Goal: Task Accomplishment & Management: Manage account settings

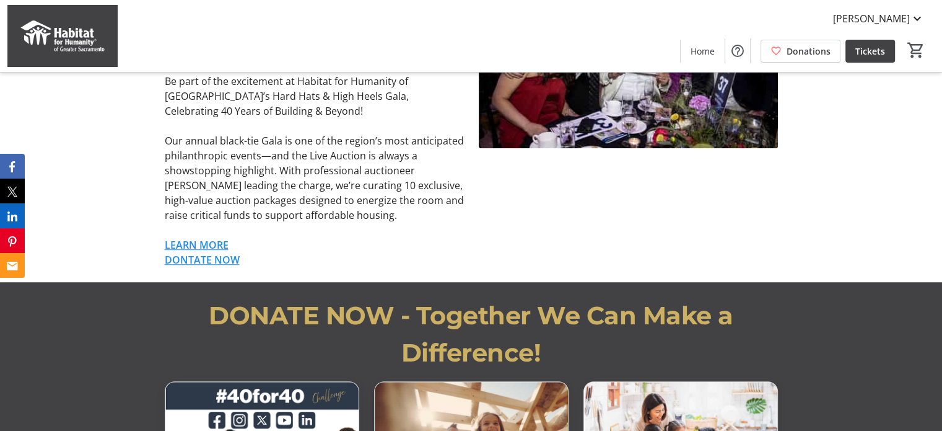
scroll to position [820, 0]
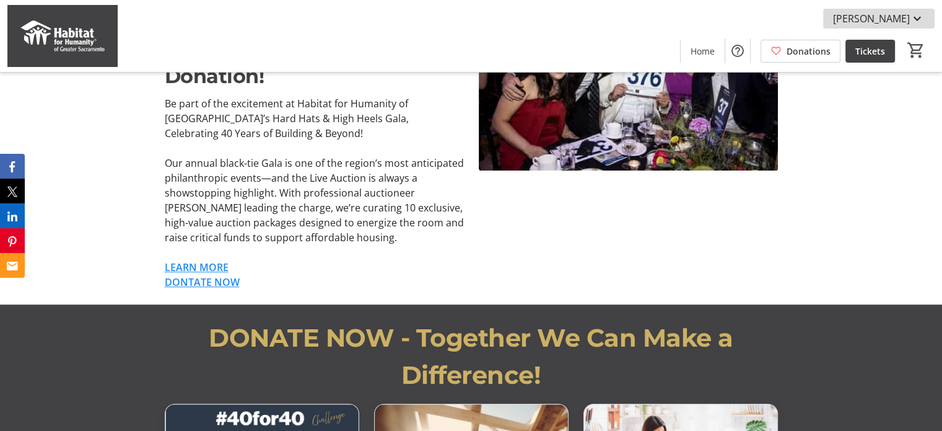
click at [921, 19] on mat-icon at bounding box center [917, 18] width 15 height 15
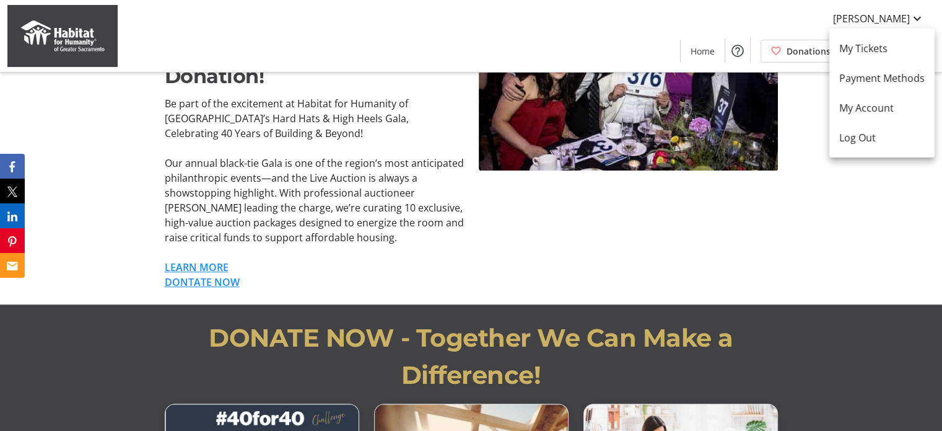
click at [810, 123] on div at bounding box center [471, 215] width 942 height 431
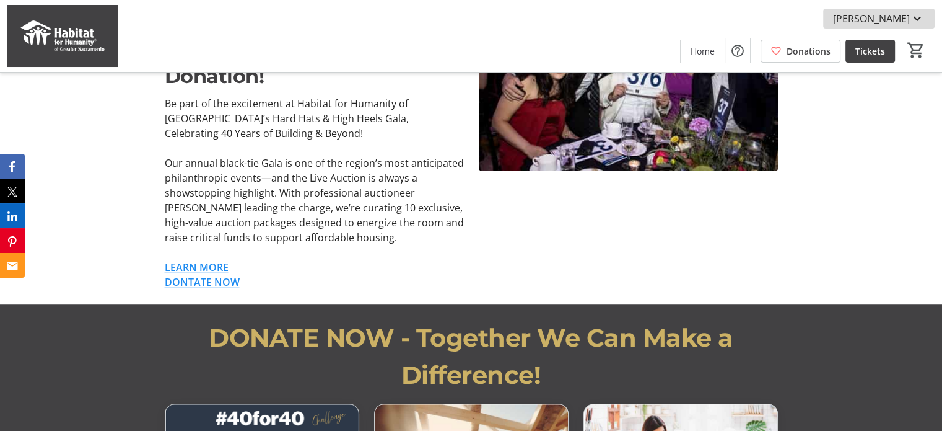
click at [921, 17] on mat-icon at bounding box center [917, 18] width 15 height 15
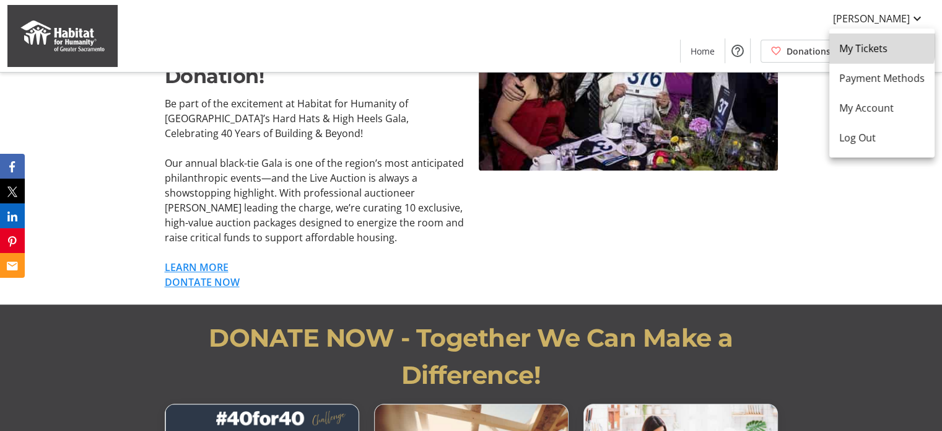
click at [872, 44] on span "My Tickets" at bounding box center [883, 48] width 86 height 15
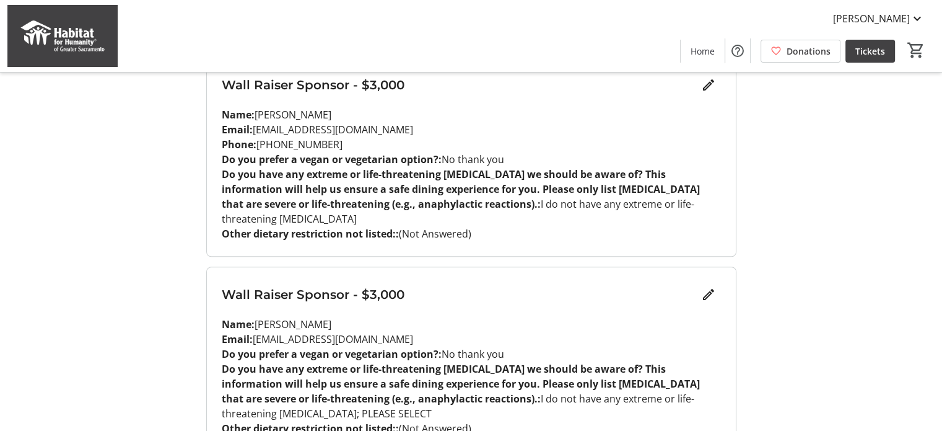
scroll to position [908, 0]
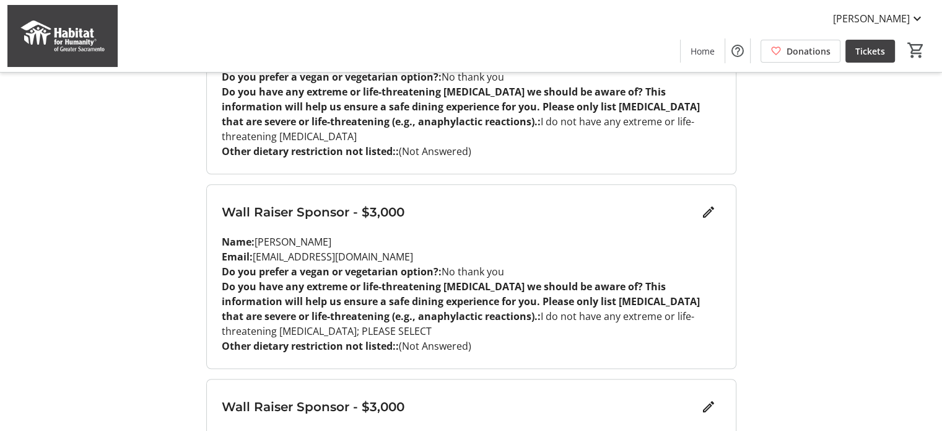
click at [367, 249] on p "Email: [EMAIL_ADDRESS][DOMAIN_NAME]" at bounding box center [471, 256] width 499 height 15
click at [343, 249] on p "Email: [EMAIL_ADDRESS][DOMAIN_NAME]" at bounding box center [471, 256] width 499 height 15
click at [358, 249] on p "Email: [EMAIL_ADDRESS][DOMAIN_NAME]" at bounding box center [471, 256] width 499 height 15
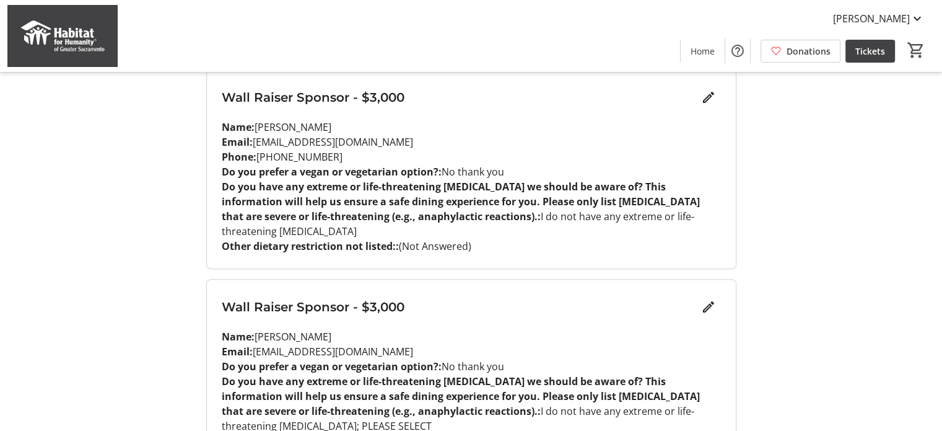
scroll to position [869, 0]
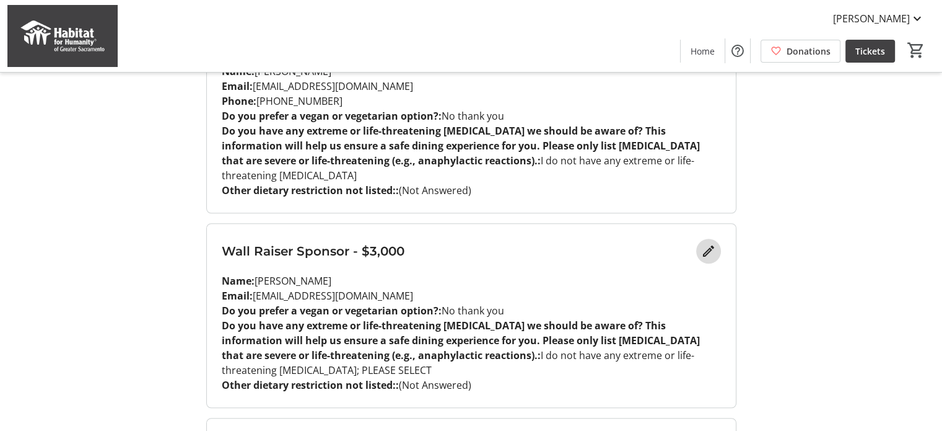
click at [708, 244] on mat-icon "Edit" at bounding box center [708, 251] width 15 height 15
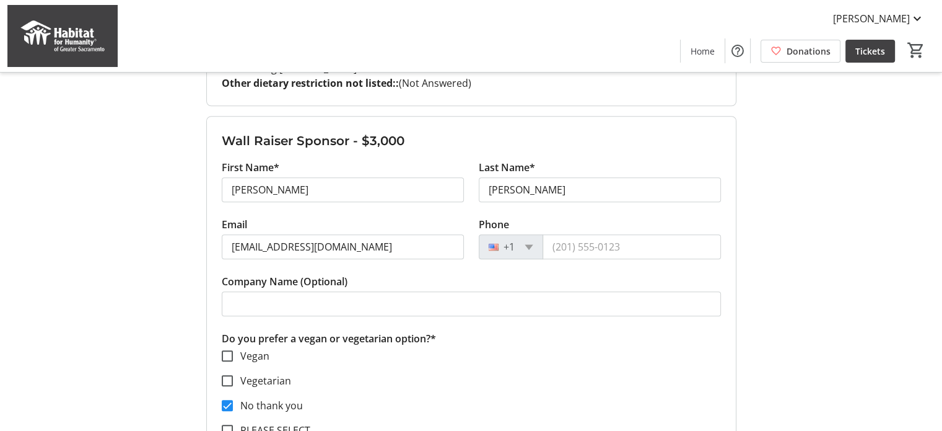
scroll to position [952, 0]
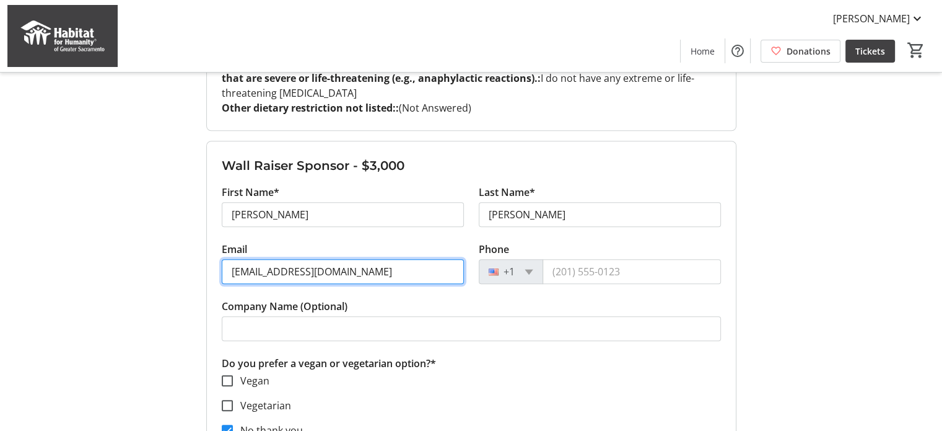
drag, startPoint x: 338, startPoint y: 212, endPoint x: 232, endPoint y: 214, distance: 106.0
click at [232, 259] on input "[EMAIL_ADDRESS][DOMAIN_NAME]" at bounding box center [343, 271] width 242 height 25
type input "[EMAIL_ADDRESS][DOMAIN_NAME]"
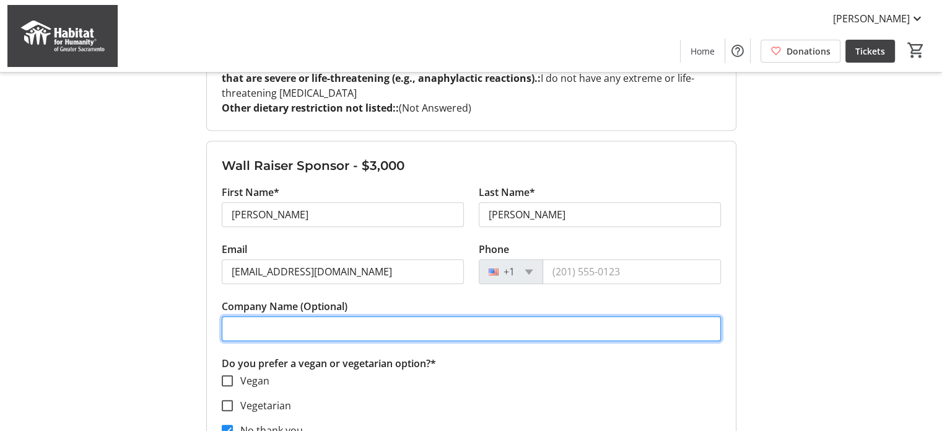
click at [315, 316] on input "Company Name (Optional)" at bounding box center [471, 328] width 499 height 25
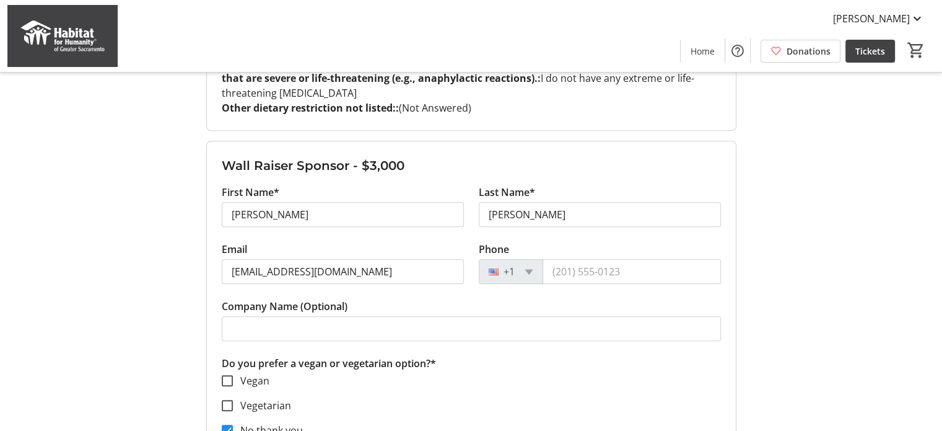
click at [472, 398] on mat-checkbox "Vegetarian" at bounding box center [471, 405] width 499 height 15
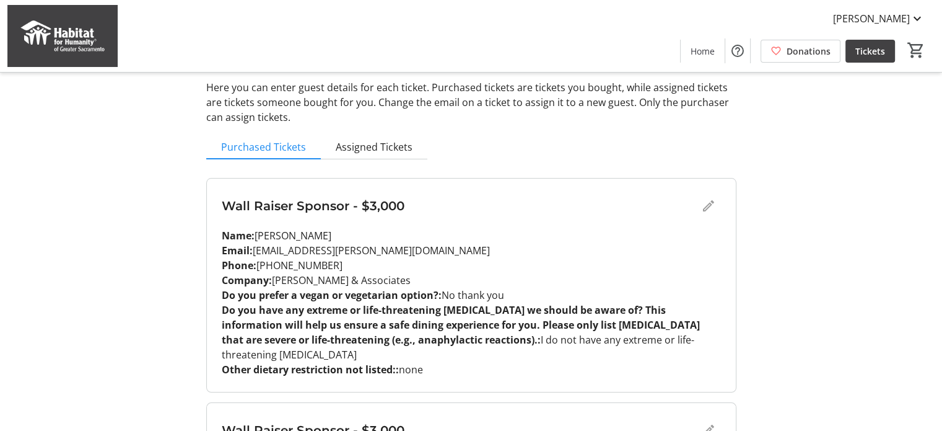
scroll to position [43, 0]
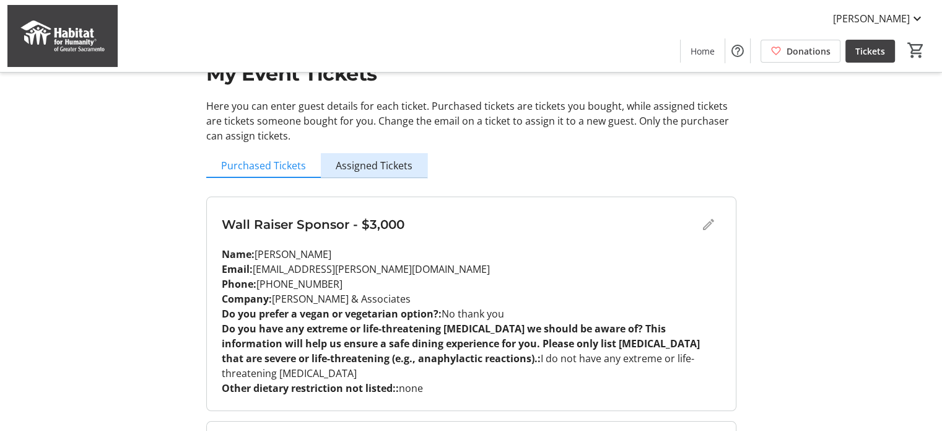
click at [389, 168] on span "Assigned Tickets" at bounding box center [374, 165] width 77 height 10
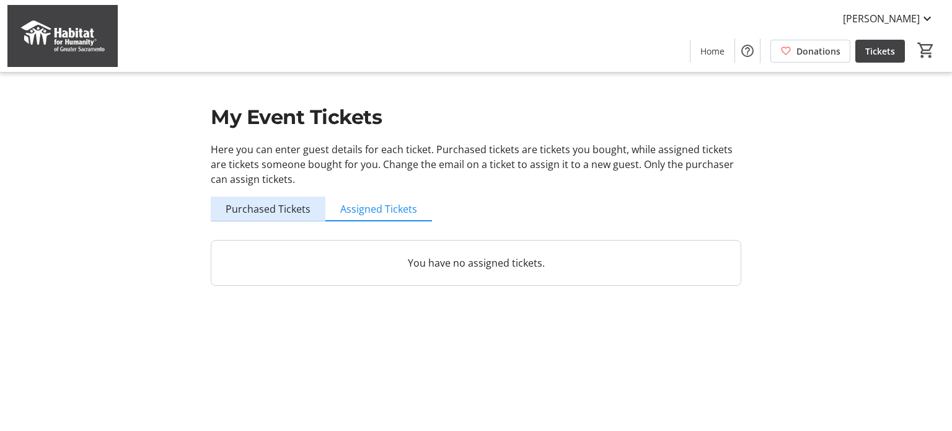
click at [270, 208] on span "Purchased Tickets" at bounding box center [268, 209] width 85 height 10
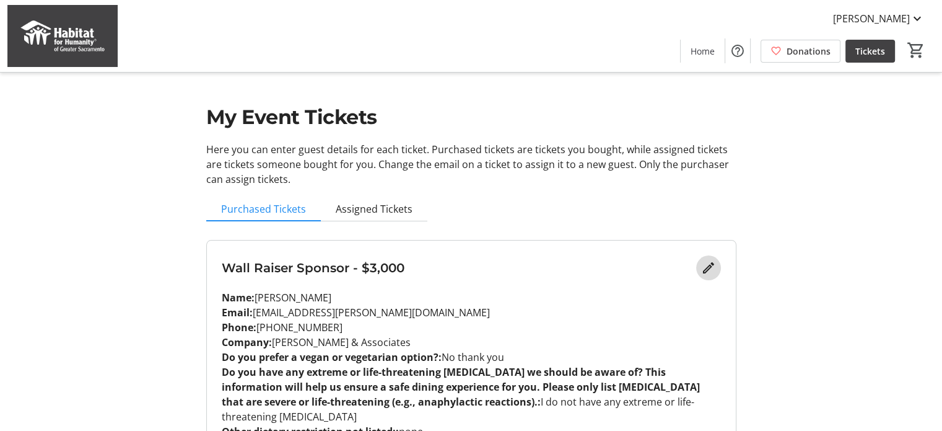
click at [709, 265] on mat-icon "Edit" at bounding box center [708, 267] width 15 height 15
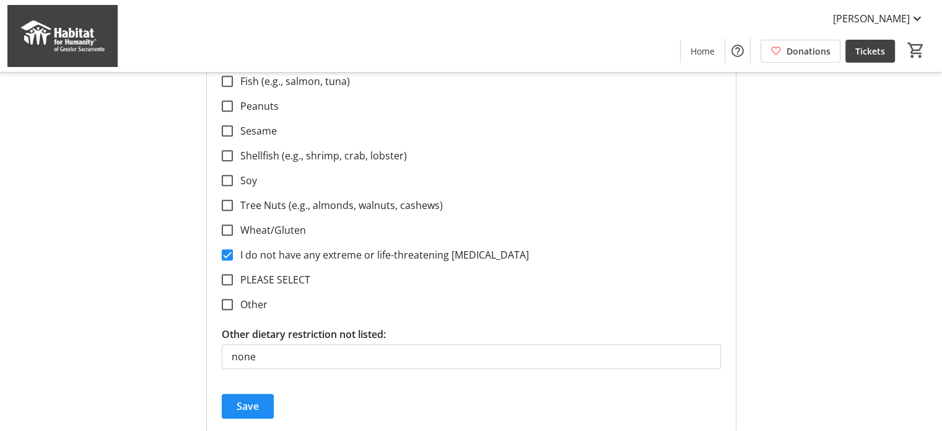
scroll to position [744, 0]
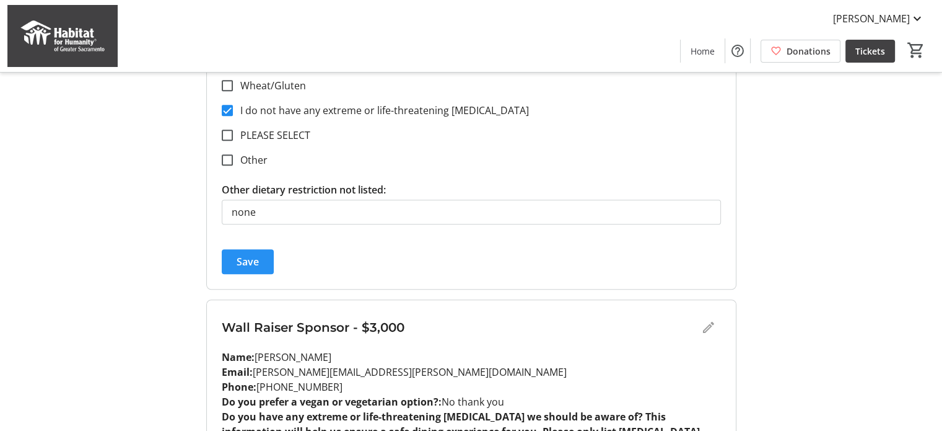
click at [257, 257] on span "Save" at bounding box center [248, 261] width 22 height 15
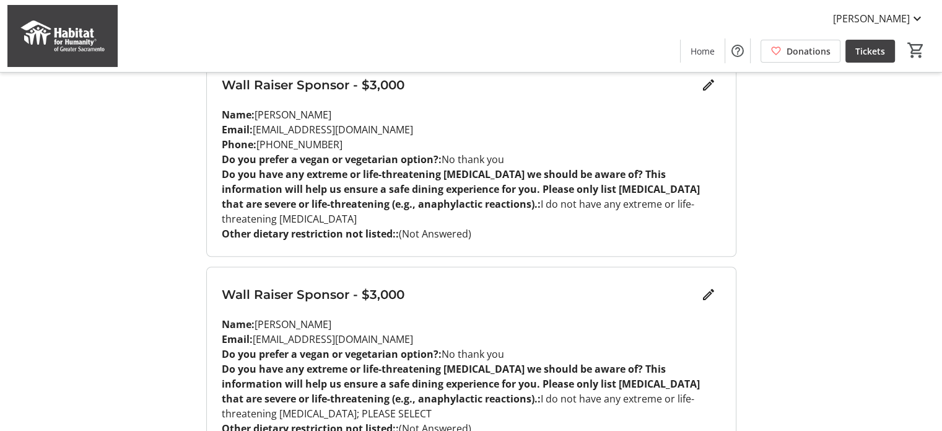
scroll to position [908, 0]
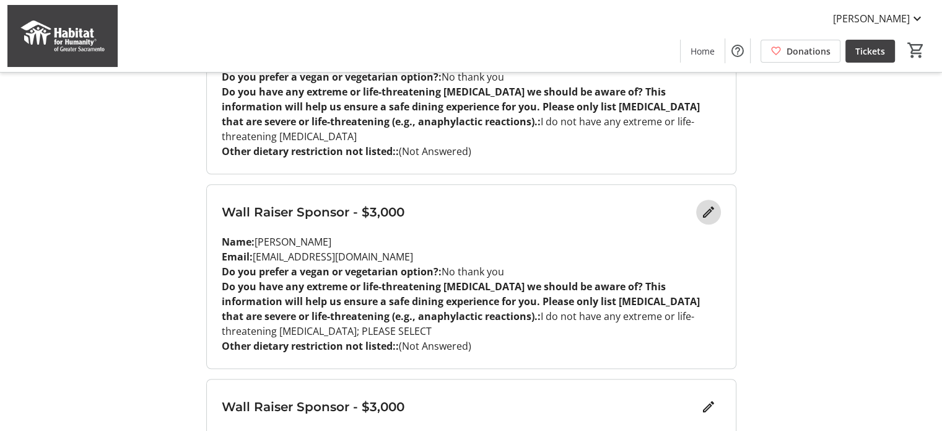
click at [709, 204] on mat-icon "Edit" at bounding box center [708, 211] width 15 height 15
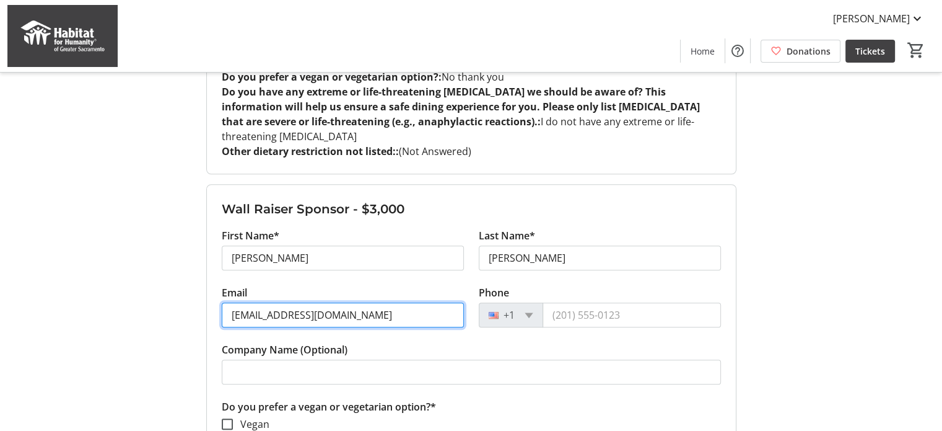
drag, startPoint x: 351, startPoint y: 252, endPoint x: 228, endPoint y: 256, distance: 122.7
click at [228, 302] on input "[EMAIL_ADDRESS][DOMAIN_NAME]" at bounding box center [343, 314] width 242 height 25
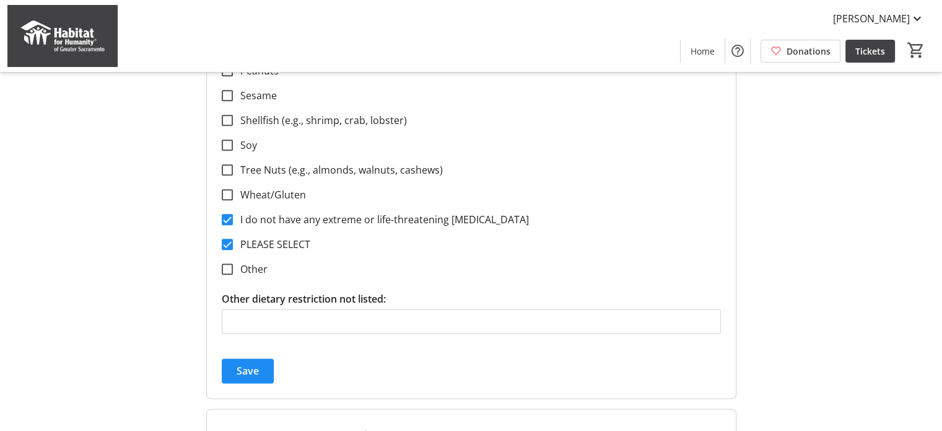
scroll to position [1569, 0]
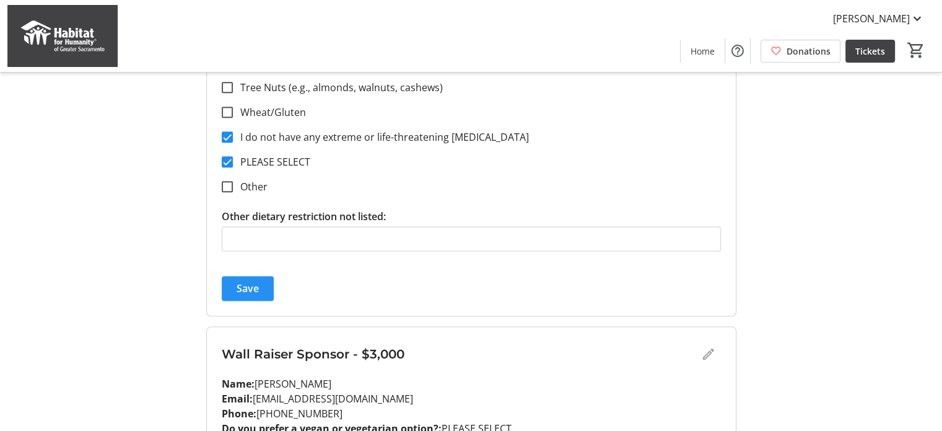
type input "[EMAIL_ADDRESS][DOMAIN_NAME]"
click at [251, 281] on span "Save" at bounding box center [248, 288] width 22 height 15
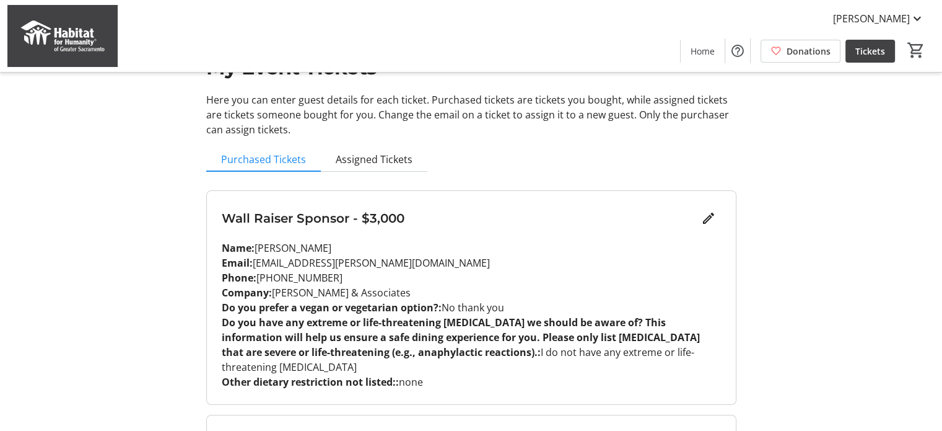
scroll to position [0, 0]
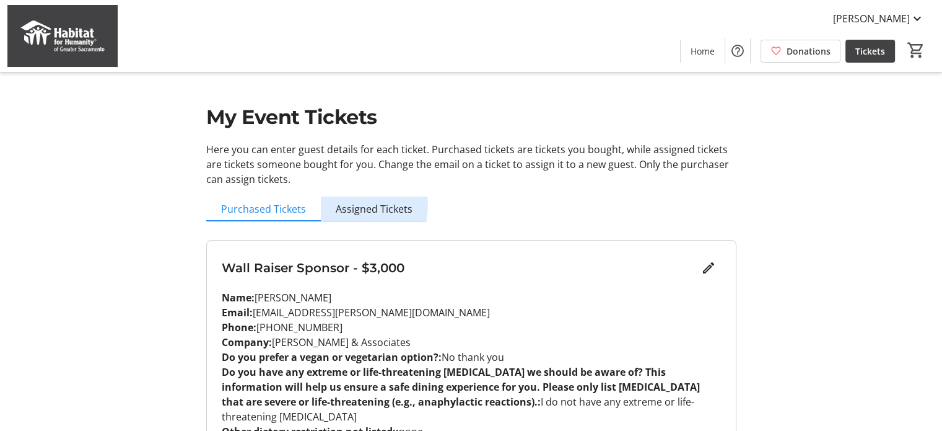
click at [363, 205] on span "Assigned Tickets" at bounding box center [374, 209] width 77 height 10
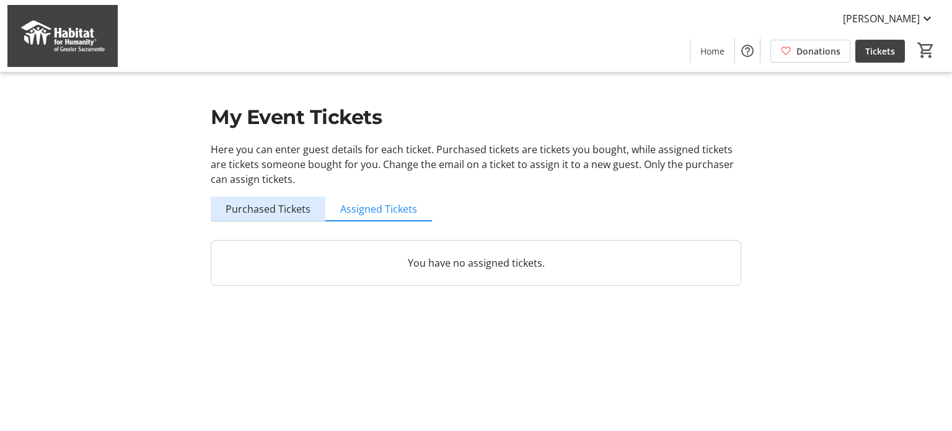
click at [296, 211] on span "Purchased Tickets" at bounding box center [268, 209] width 85 height 10
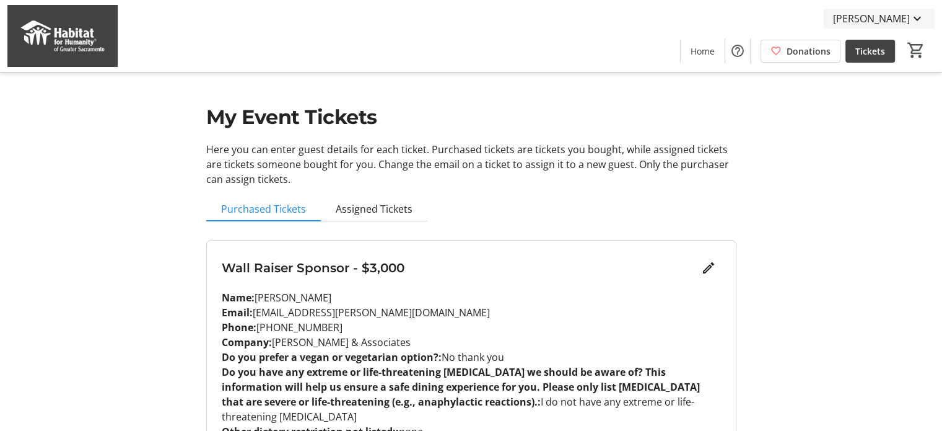
click at [915, 20] on mat-icon at bounding box center [917, 18] width 15 height 15
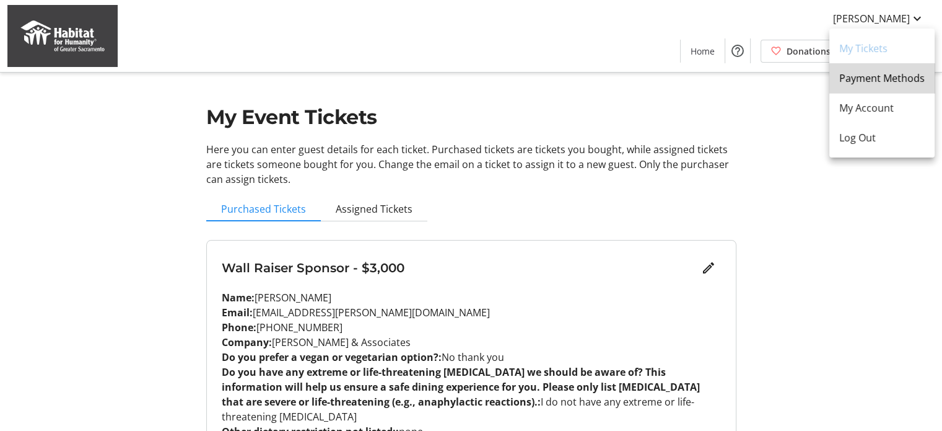
click at [885, 81] on span "Payment Methods" at bounding box center [883, 78] width 86 height 15
